Goal: Task Accomplishment & Management: Use online tool/utility

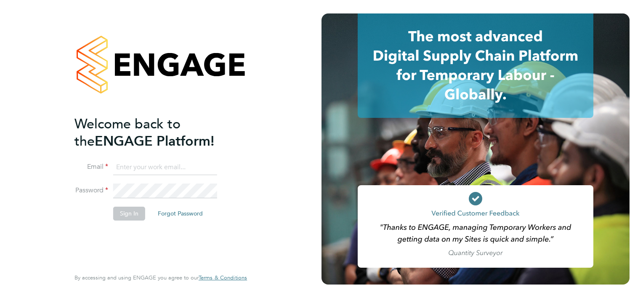
type input "[EMAIL_ADDRESS][PERSON_NAME][PERSON_NAME][DOMAIN_NAME]"
click at [114, 211] on button "Sign In" at bounding box center [129, 213] width 32 height 13
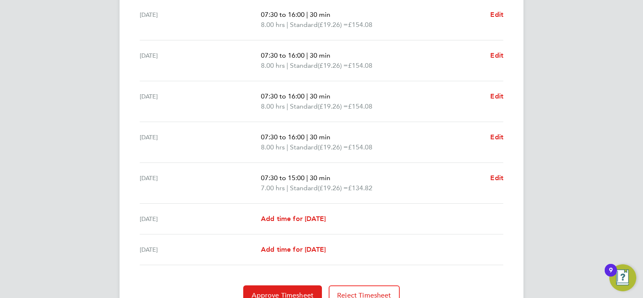
scroll to position [276, 0]
click at [273, 291] on span "Approve Timesheet" at bounding box center [283, 295] width 62 height 8
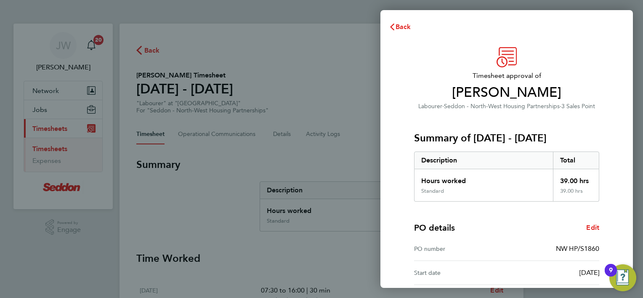
scroll to position [81, 0]
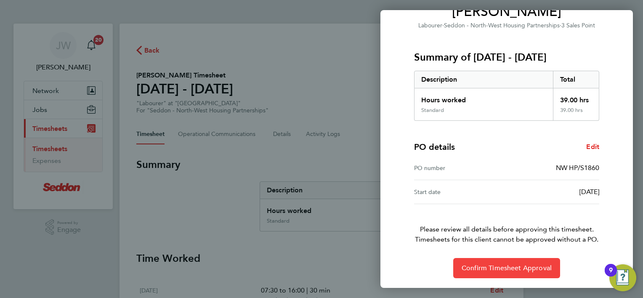
click at [500, 276] on button "Confirm Timesheet Approval" at bounding box center [506, 268] width 107 height 20
